Goal: Find specific page/section: Find specific page/section

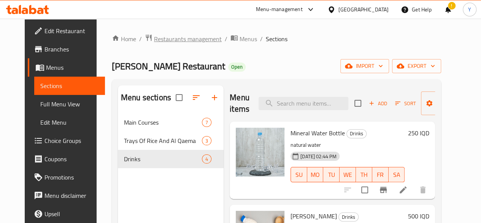
scroll to position [140, 0]
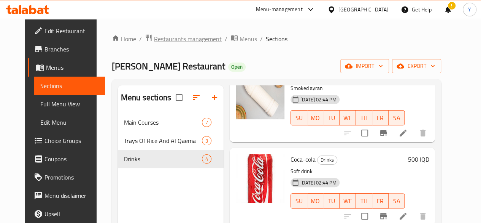
click at [158, 40] on span "Restaurants management" at bounding box center [188, 38] width 68 height 9
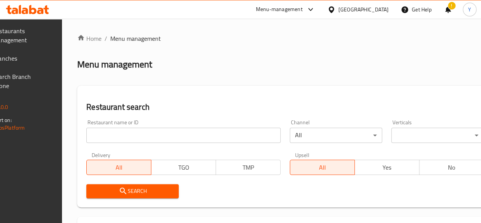
click at [155, 138] on input "search" at bounding box center [183, 134] width 194 height 15
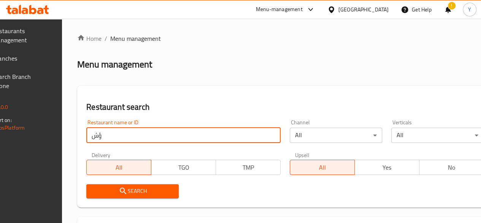
type input "ؤ"
type input "carooshy"
click button "Search" at bounding box center [132, 191] width 92 height 14
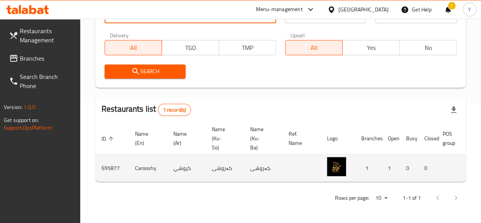
scroll to position [0, 75]
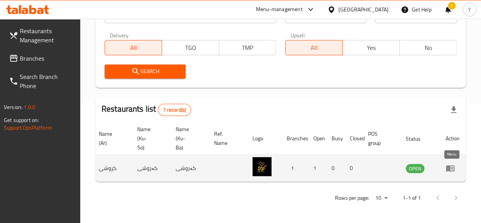
click at [448, 165] on icon "enhanced table" at bounding box center [450, 168] width 8 height 6
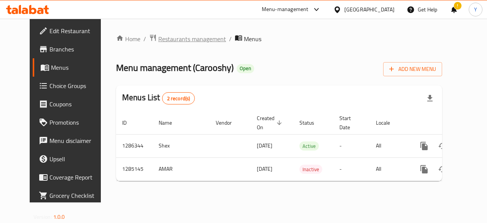
click at [163, 39] on span "Restaurants management" at bounding box center [192, 38] width 68 height 9
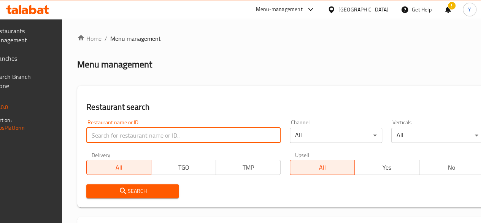
click at [154, 127] on input "search" at bounding box center [183, 134] width 194 height 15
paste input "مطعم تباسكو الشام"
type input "مطعم تباسكو الشام"
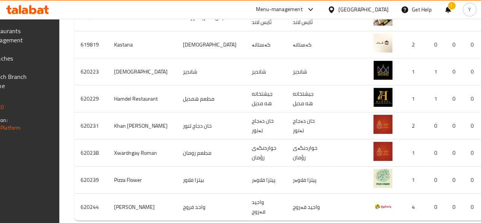
scroll to position [373, 0]
